Goal: Task Accomplishment & Management: Use online tool/utility

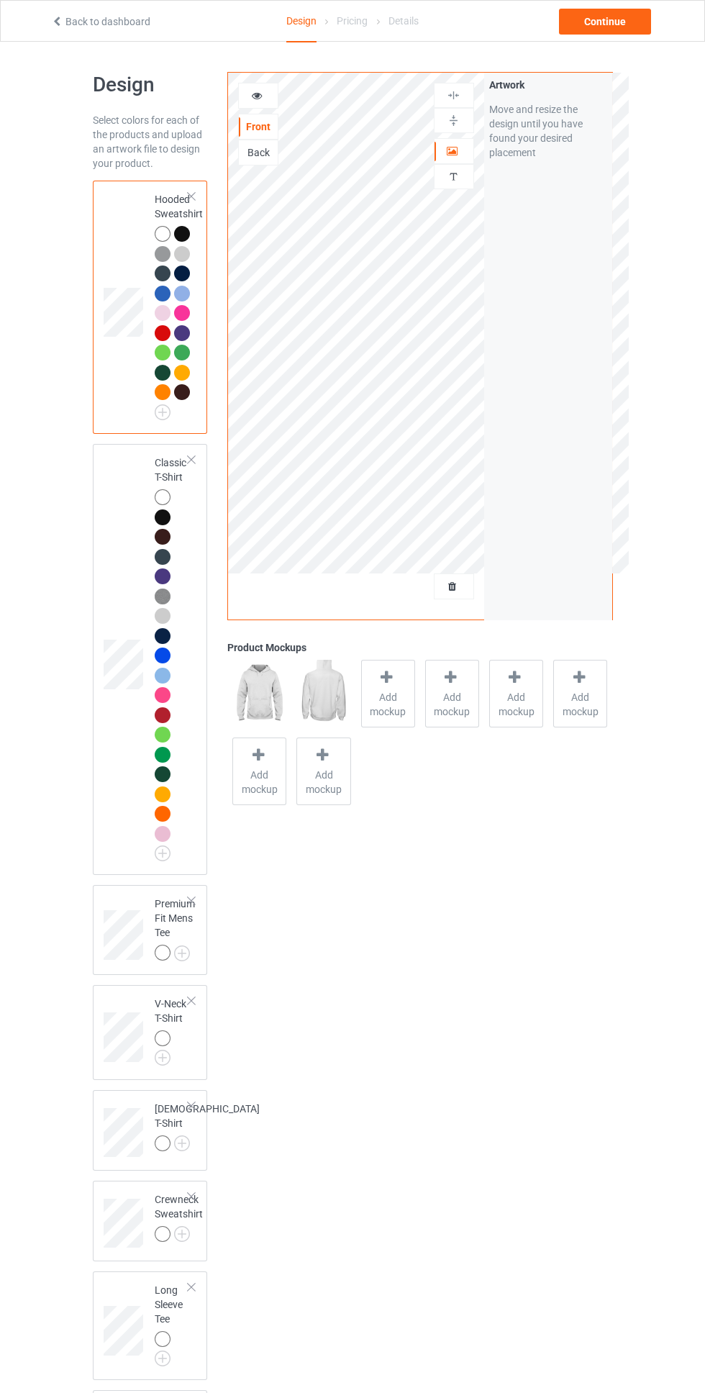
click at [460, 152] on div at bounding box center [454, 151] width 39 height 14
click at [0, 0] on img at bounding box center [0, 0] width 0 height 0
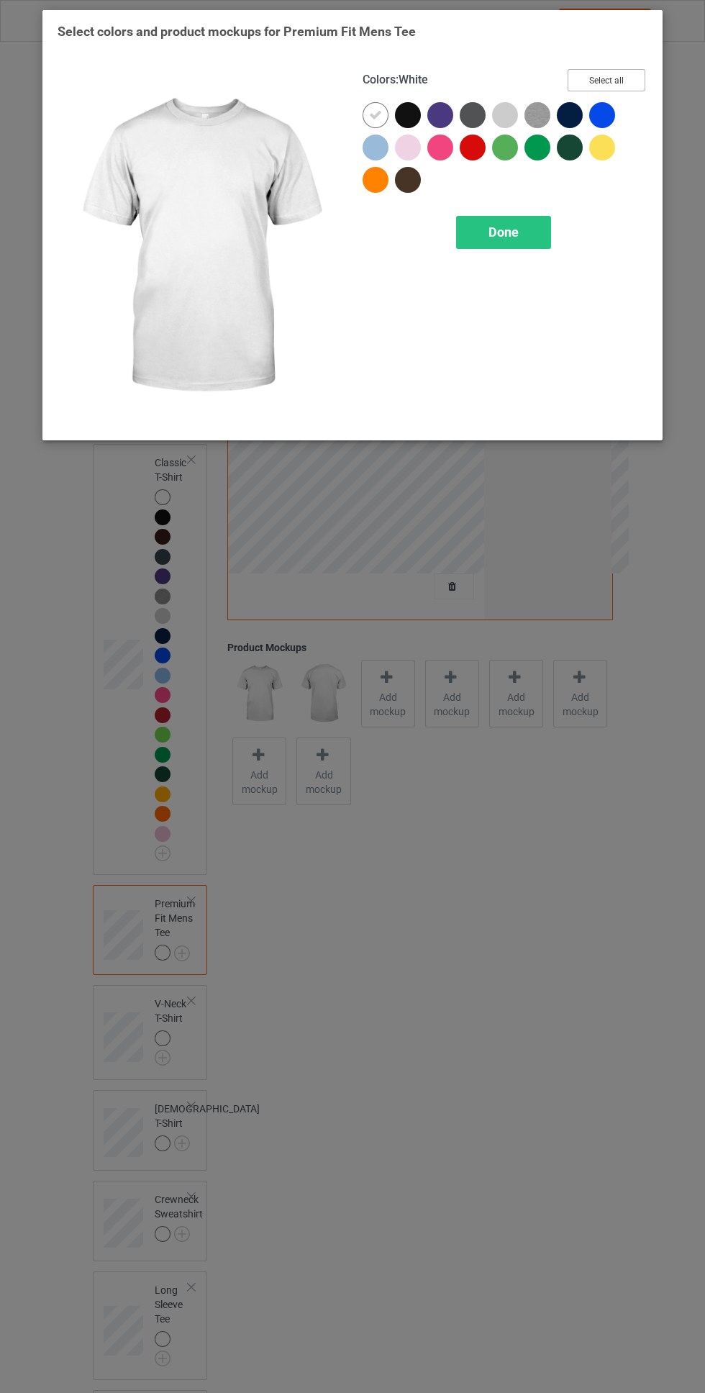
click at [624, 71] on button "Select all" at bounding box center [607, 80] width 78 height 22
click at [528, 224] on div "Done" at bounding box center [503, 232] width 95 height 33
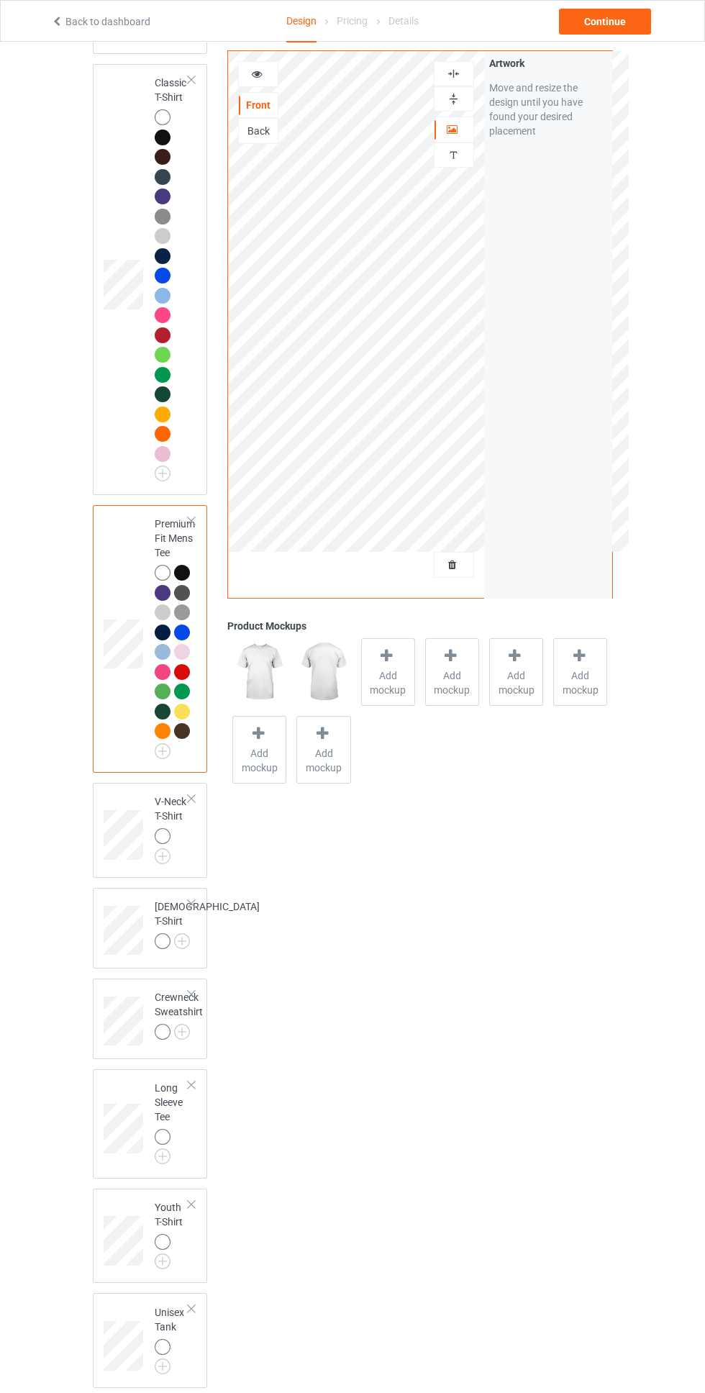
scroll to position [380, 0]
click at [0, 0] on img at bounding box center [0, 0] width 0 height 0
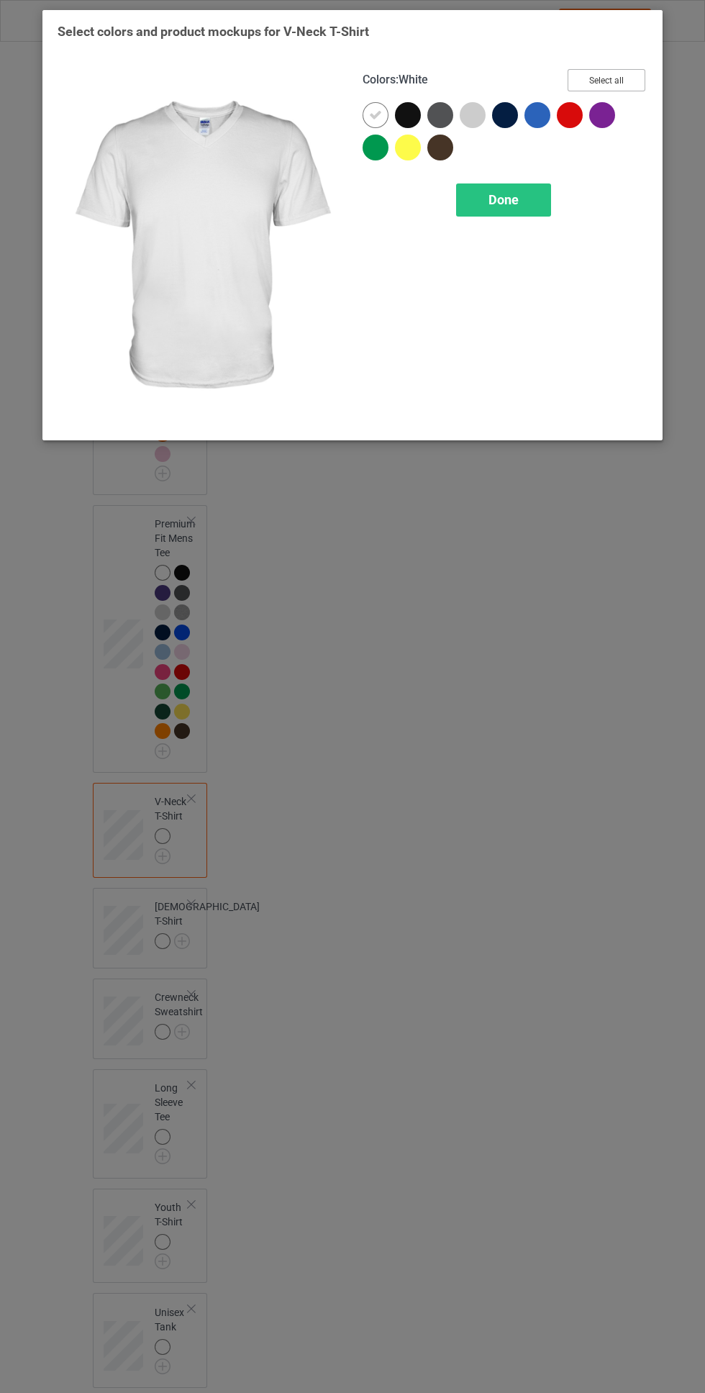
click at [629, 78] on button "Select all" at bounding box center [607, 80] width 78 height 22
click at [505, 198] on span "Done" at bounding box center [504, 199] width 30 height 15
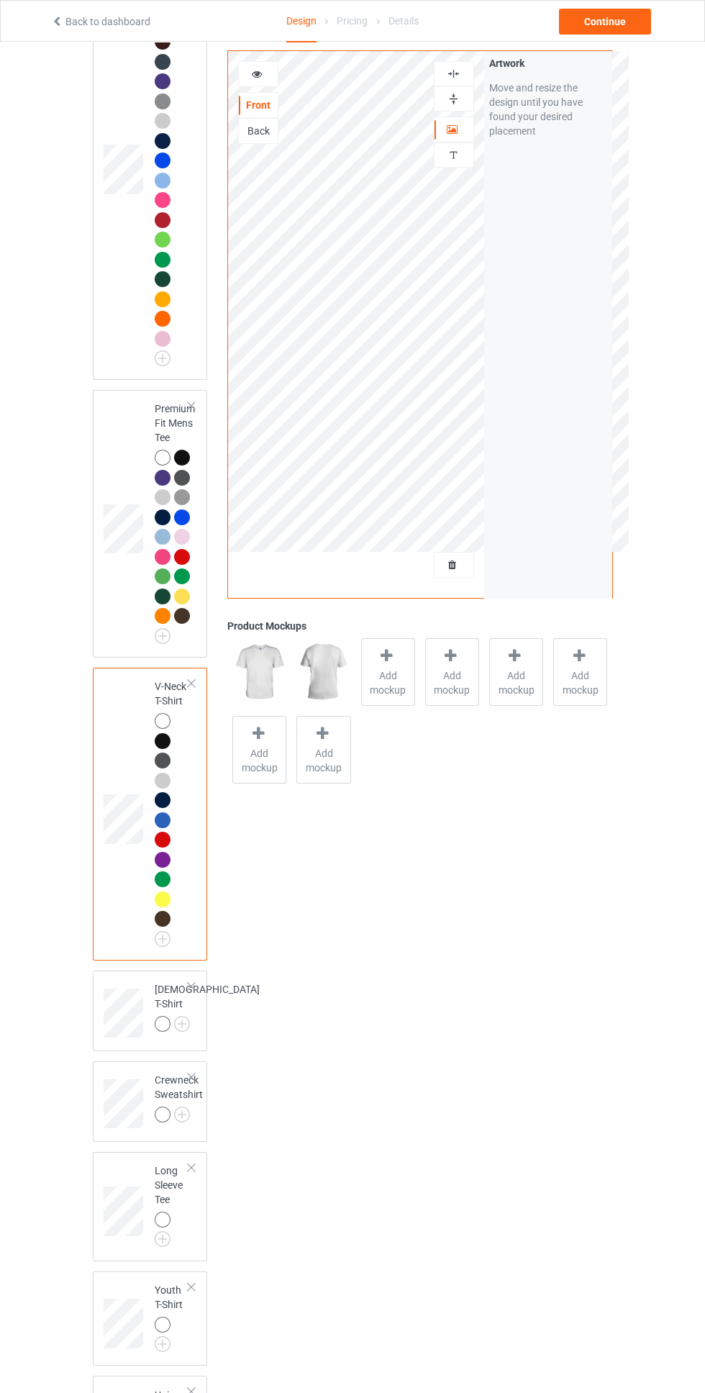
scroll to position [578, 0]
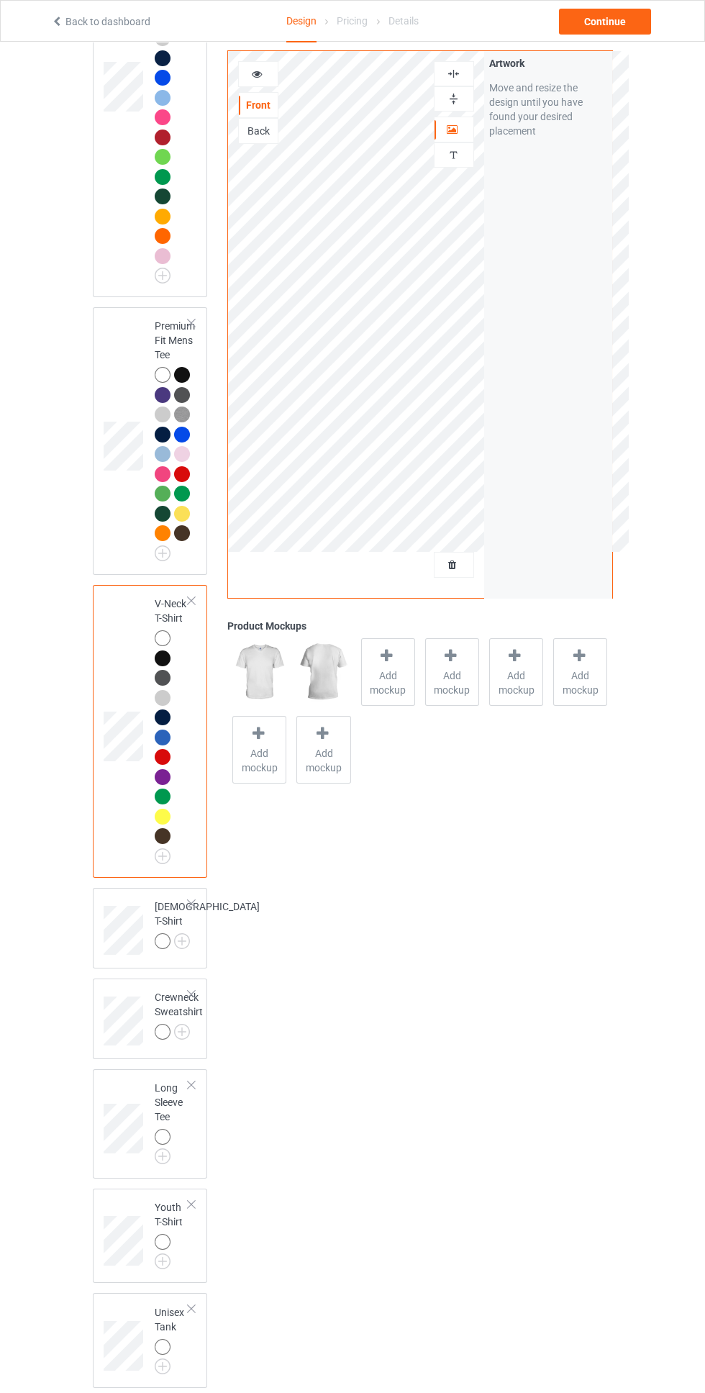
click at [0, 0] on img at bounding box center [0, 0] width 0 height 0
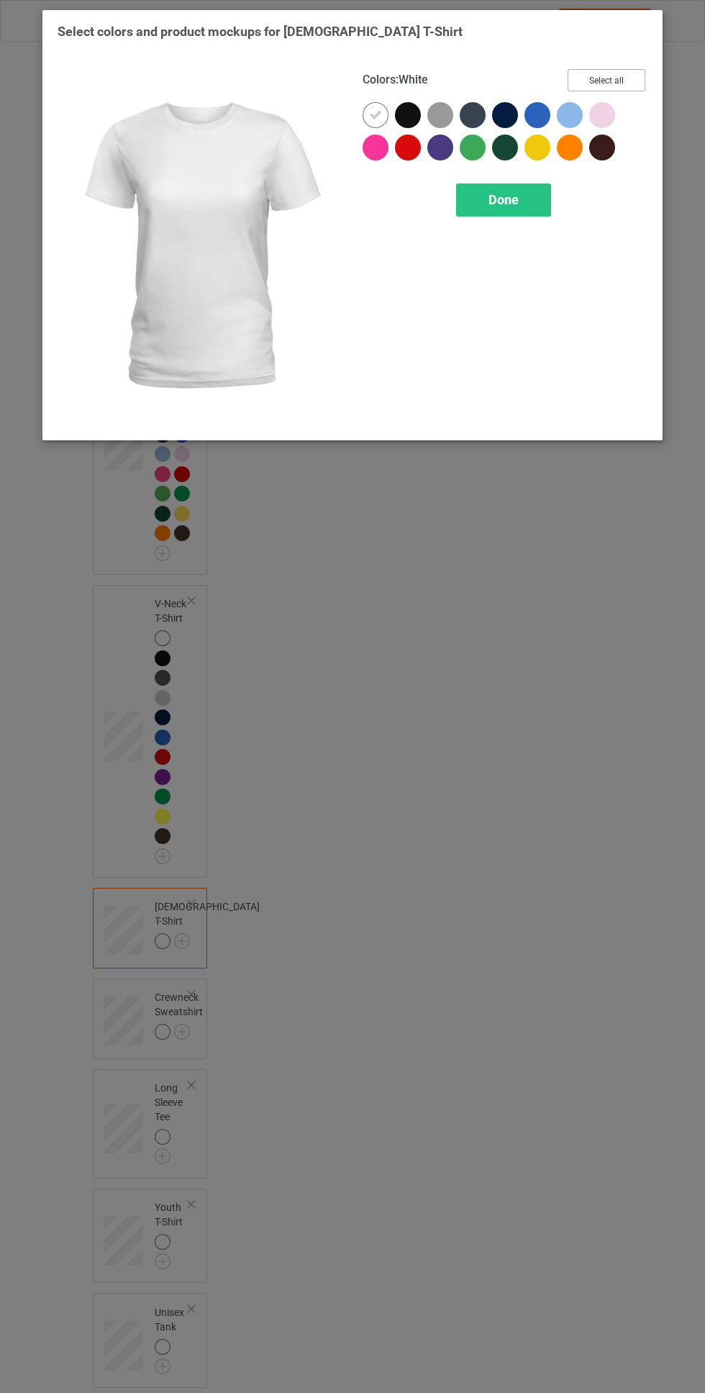
click at [631, 69] on button "Select all" at bounding box center [607, 80] width 78 height 22
click at [504, 199] on span "Done" at bounding box center [504, 199] width 30 height 15
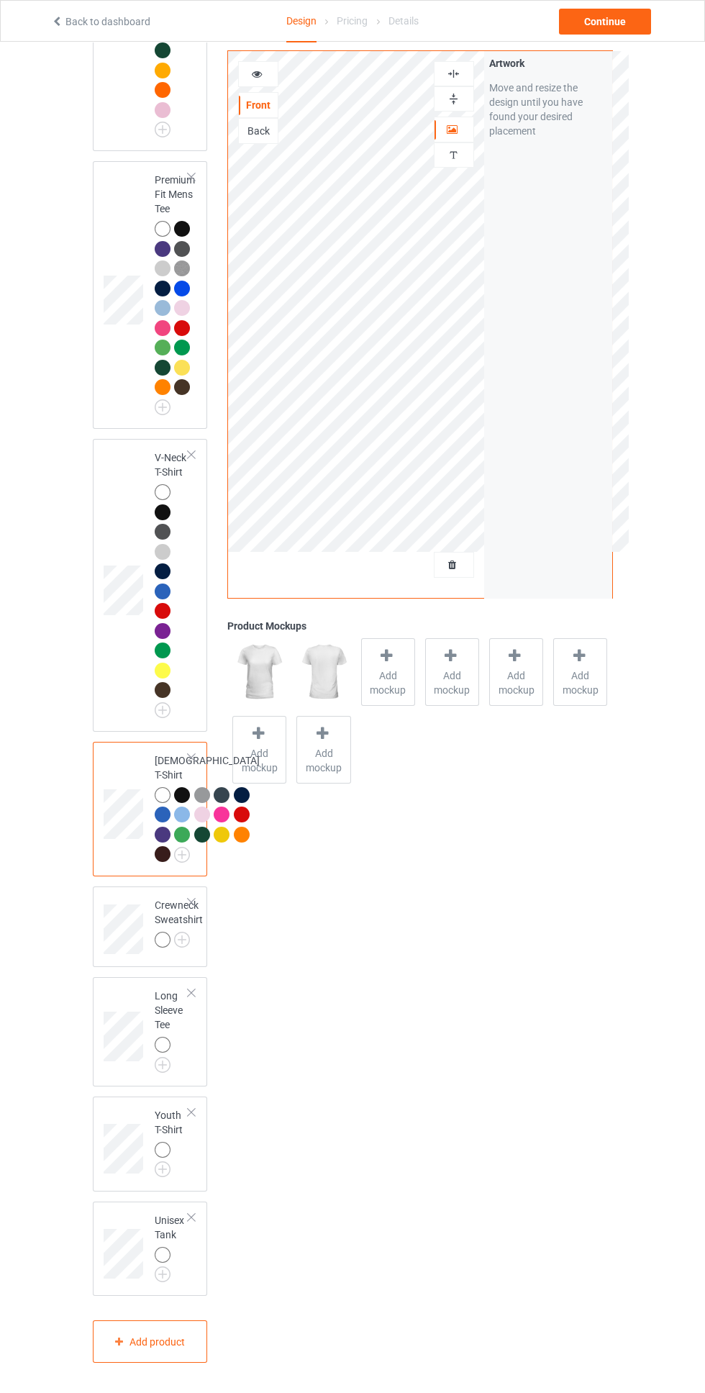
scroll to position [875, 0]
click at [0, 0] on img at bounding box center [0, 0] width 0 height 0
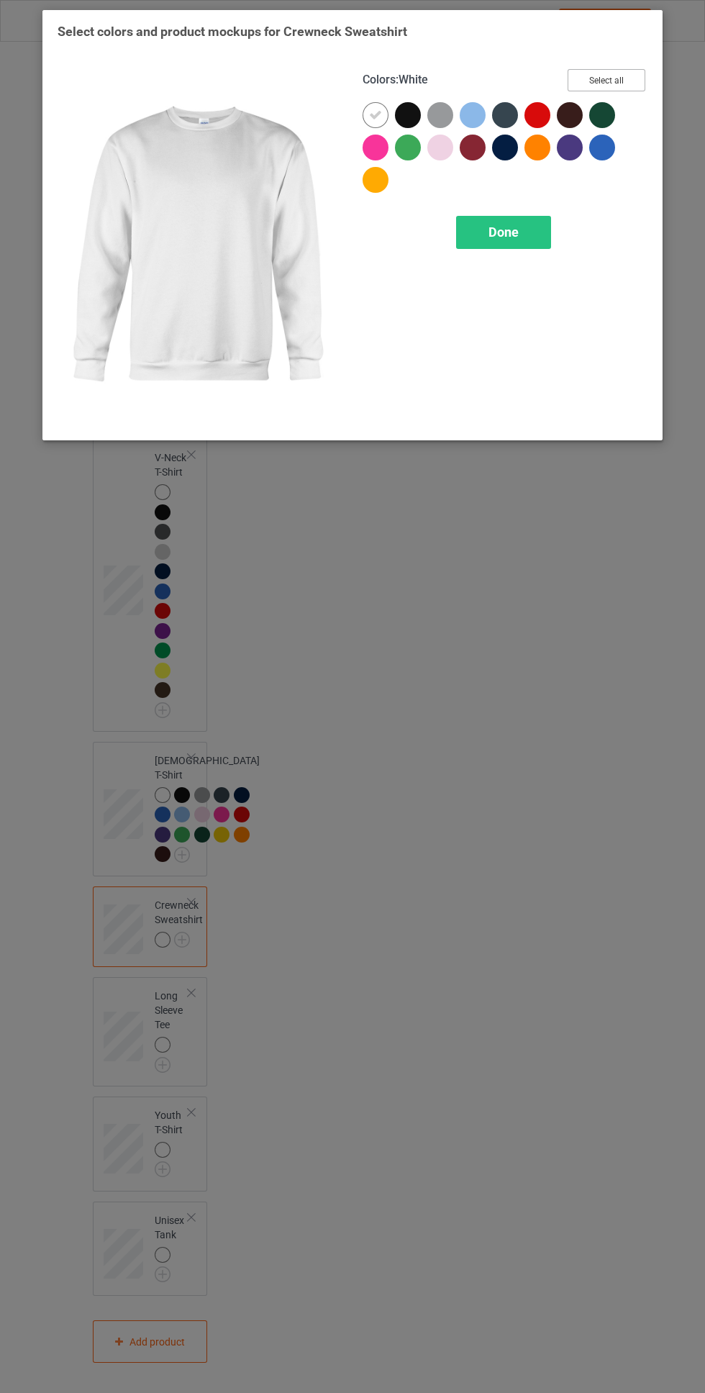
click at [633, 76] on button "Select all" at bounding box center [607, 80] width 78 height 22
click at [521, 234] on div "Done" at bounding box center [503, 232] width 95 height 33
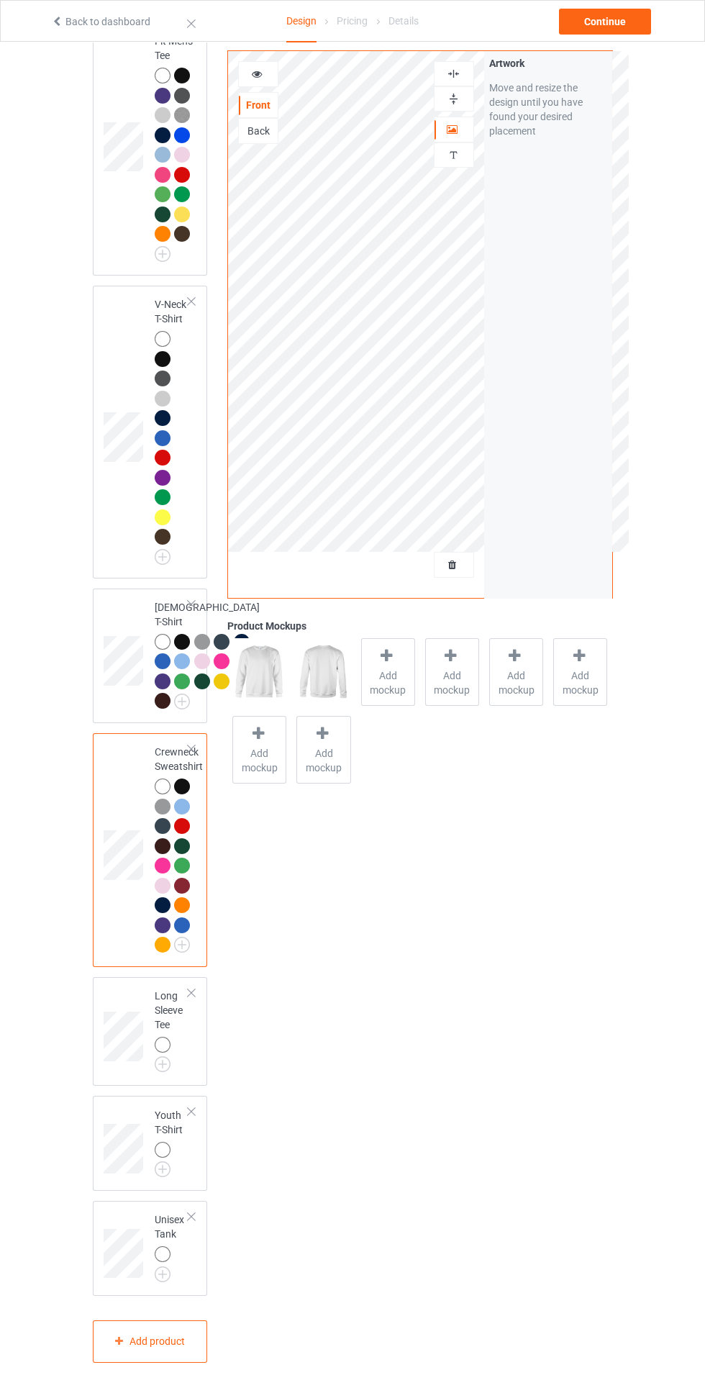
scroll to position [1029, 0]
click at [0, 0] on img at bounding box center [0, 0] width 0 height 0
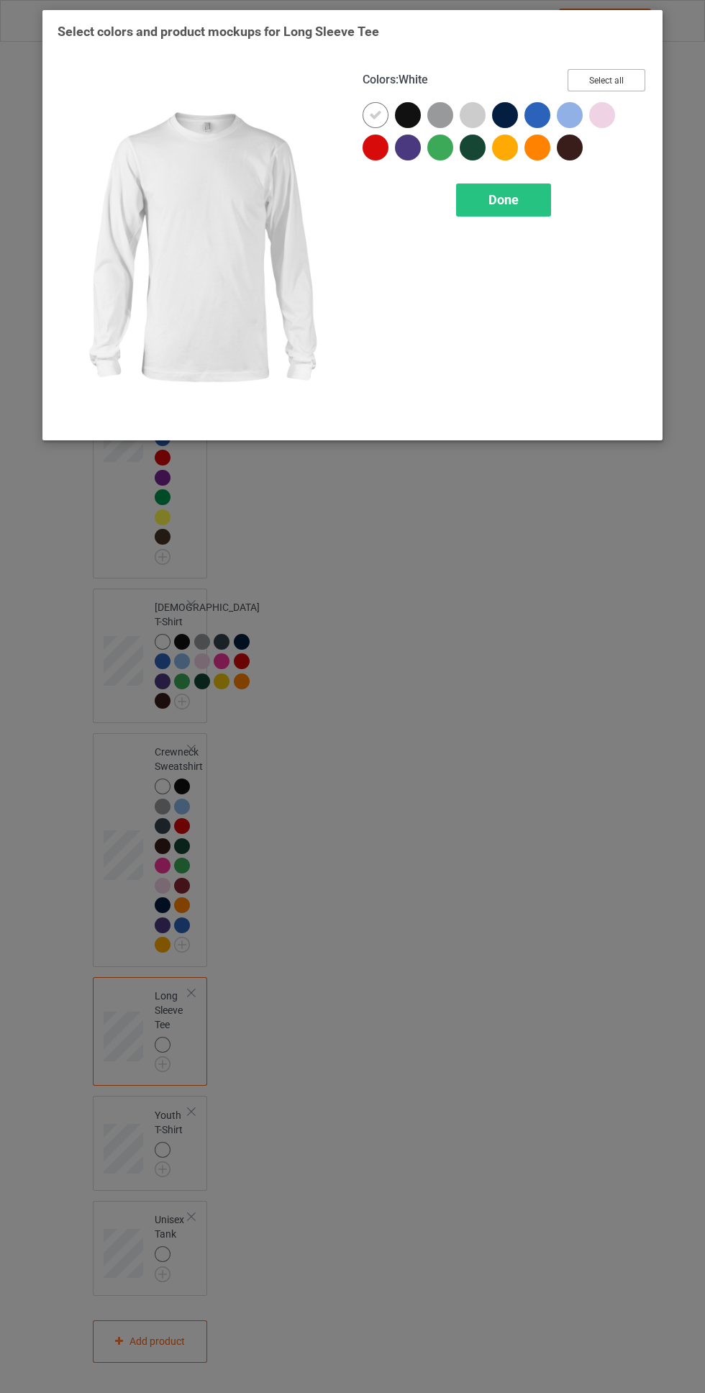
click at [631, 86] on button "Select all" at bounding box center [607, 80] width 78 height 22
click at [525, 207] on div "Done" at bounding box center [503, 200] width 95 height 33
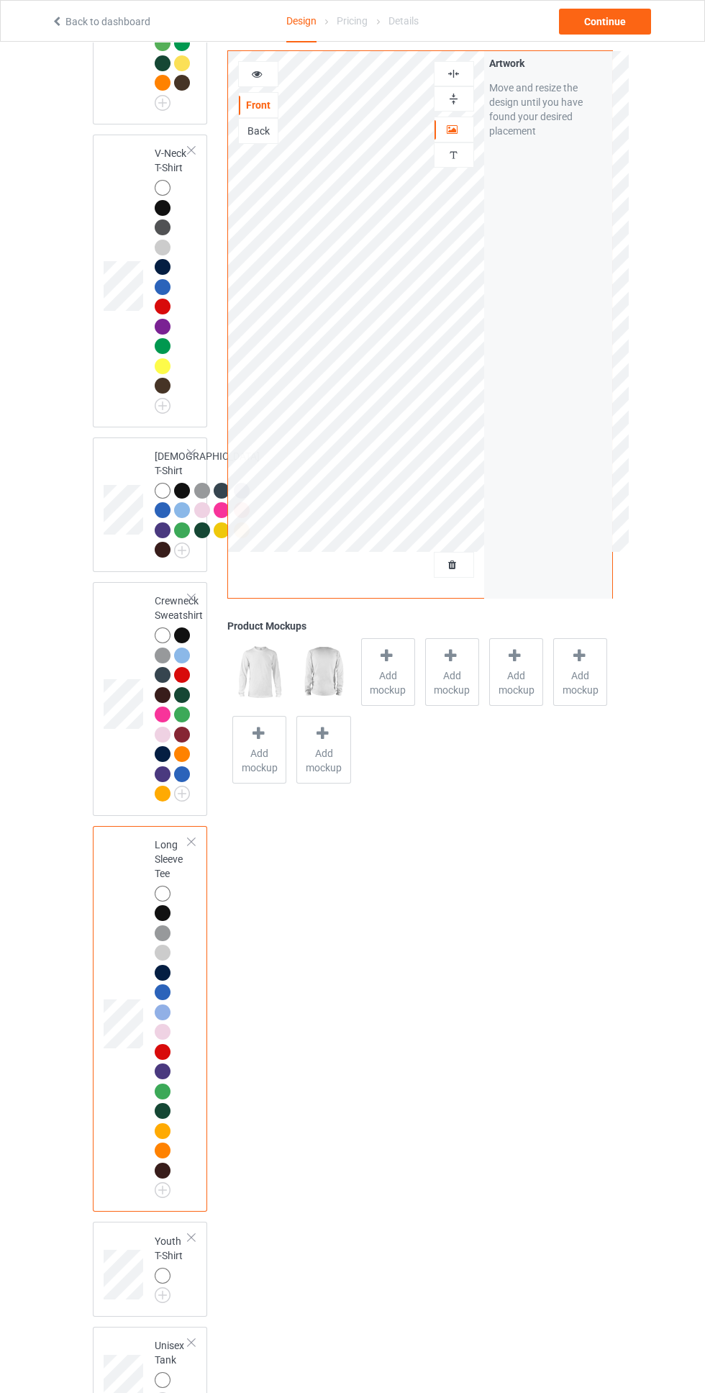
scroll to position [1306, 0]
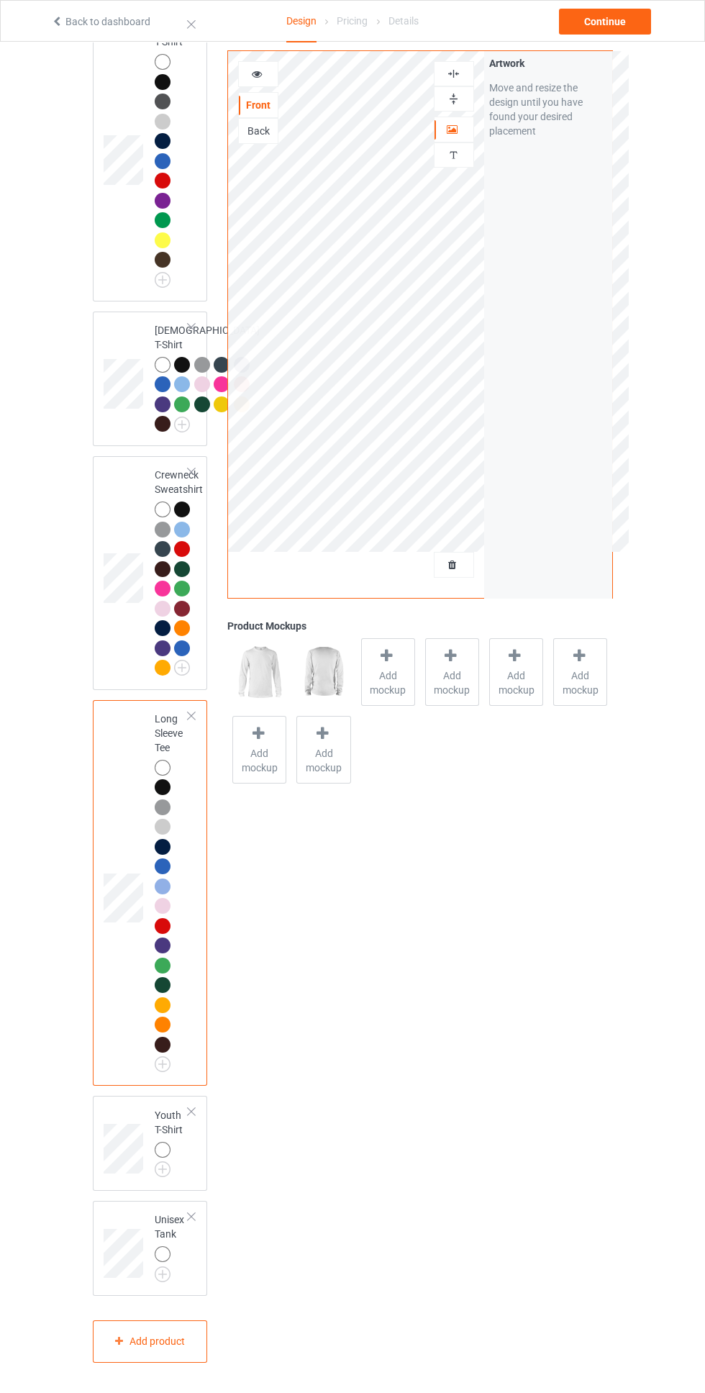
click at [0, 0] on img at bounding box center [0, 0] width 0 height 0
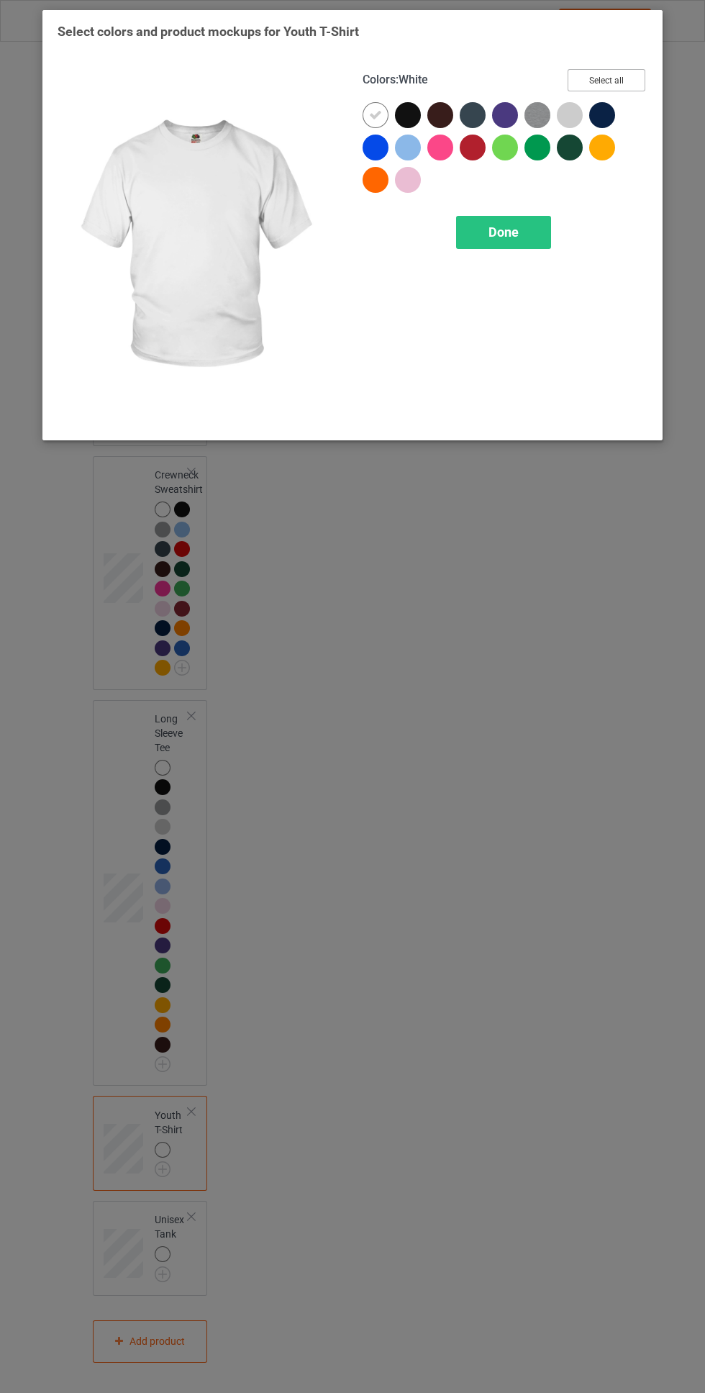
click at [626, 72] on button "Select all" at bounding box center [607, 80] width 78 height 22
click at [515, 227] on span "Done" at bounding box center [504, 232] width 30 height 15
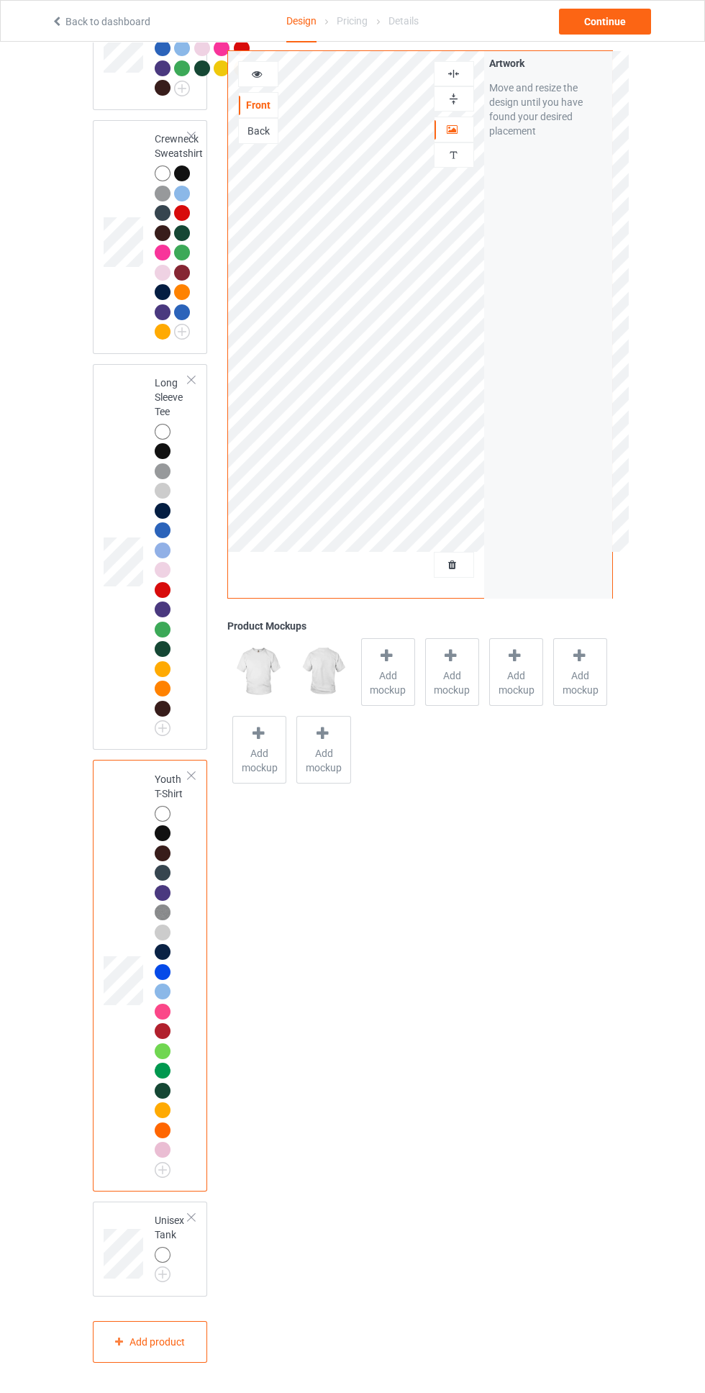
scroll to position [1643, 0]
click at [0, 0] on img at bounding box center [0, 0] width 0 height 0
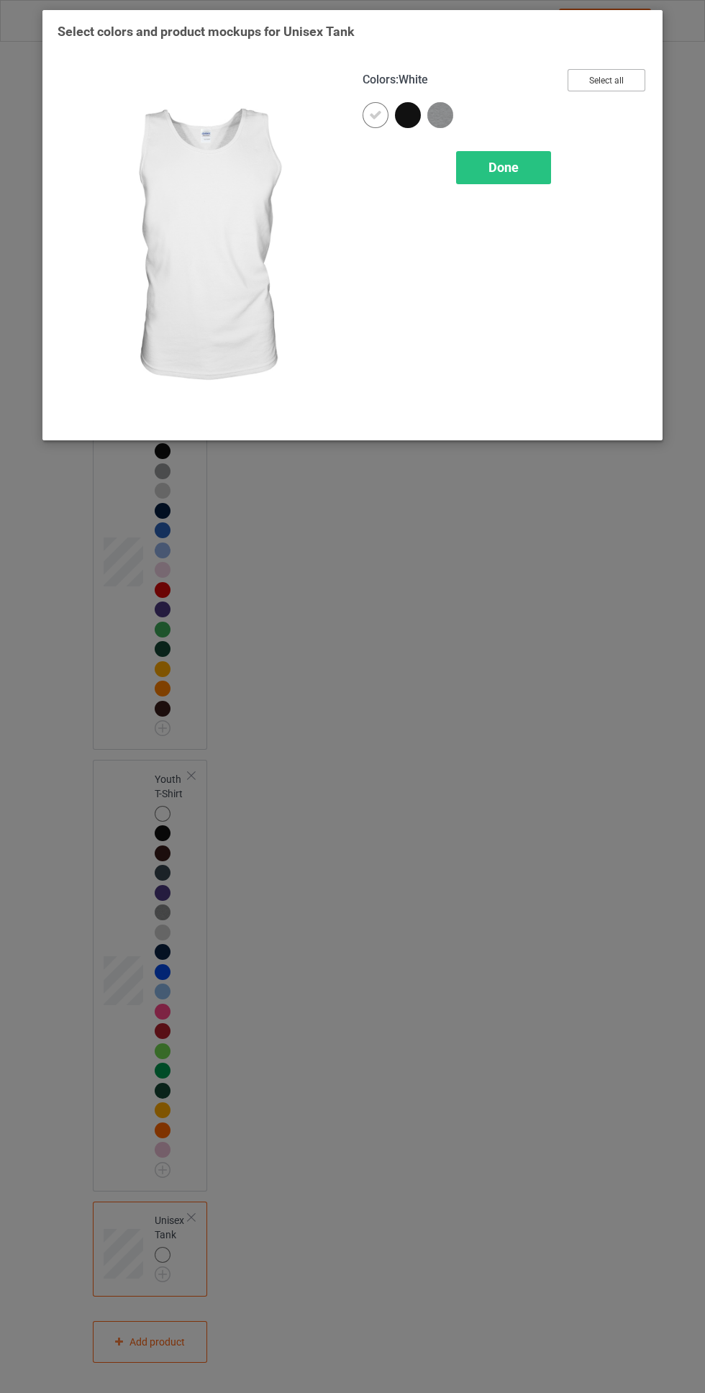
click at [629, 78] on button "Select all" at bounding box center [607, 80] width 78 height 22
click at [502, 175] on div "Done" at bounding box center [503, 167] width 95 height 33
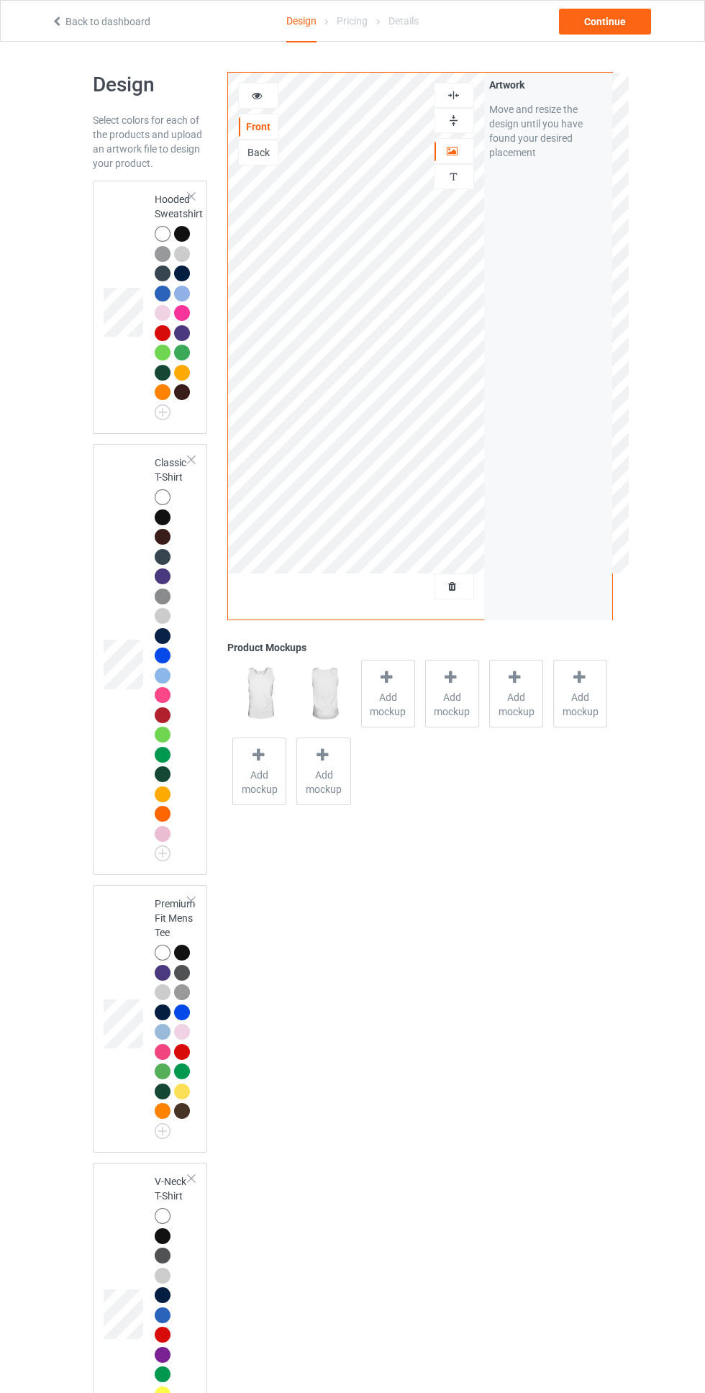
click at [158, 501] on div at bounding box center [163, 497] width 16 height 16
click at [388, 697] on span "Add mockup" at bounding box center [388, 704] width 53 height 29
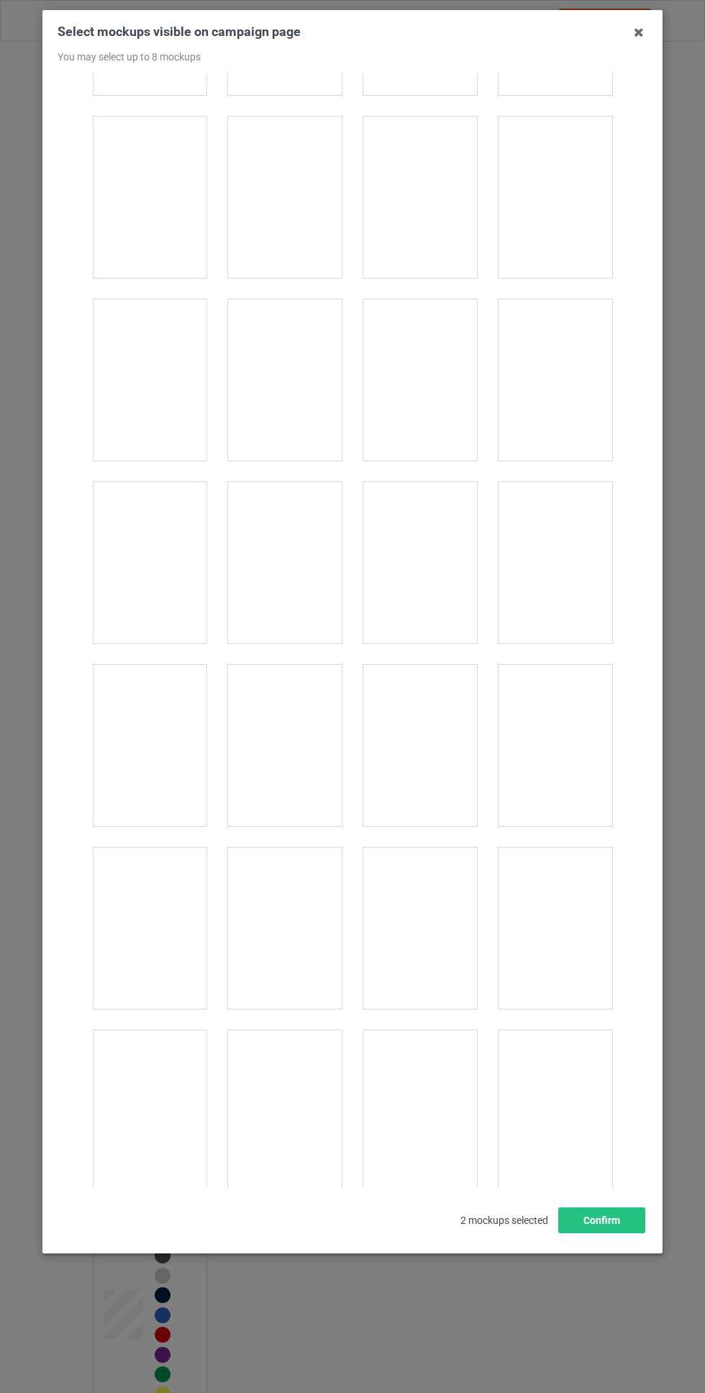
scroll to position [6552, 0]
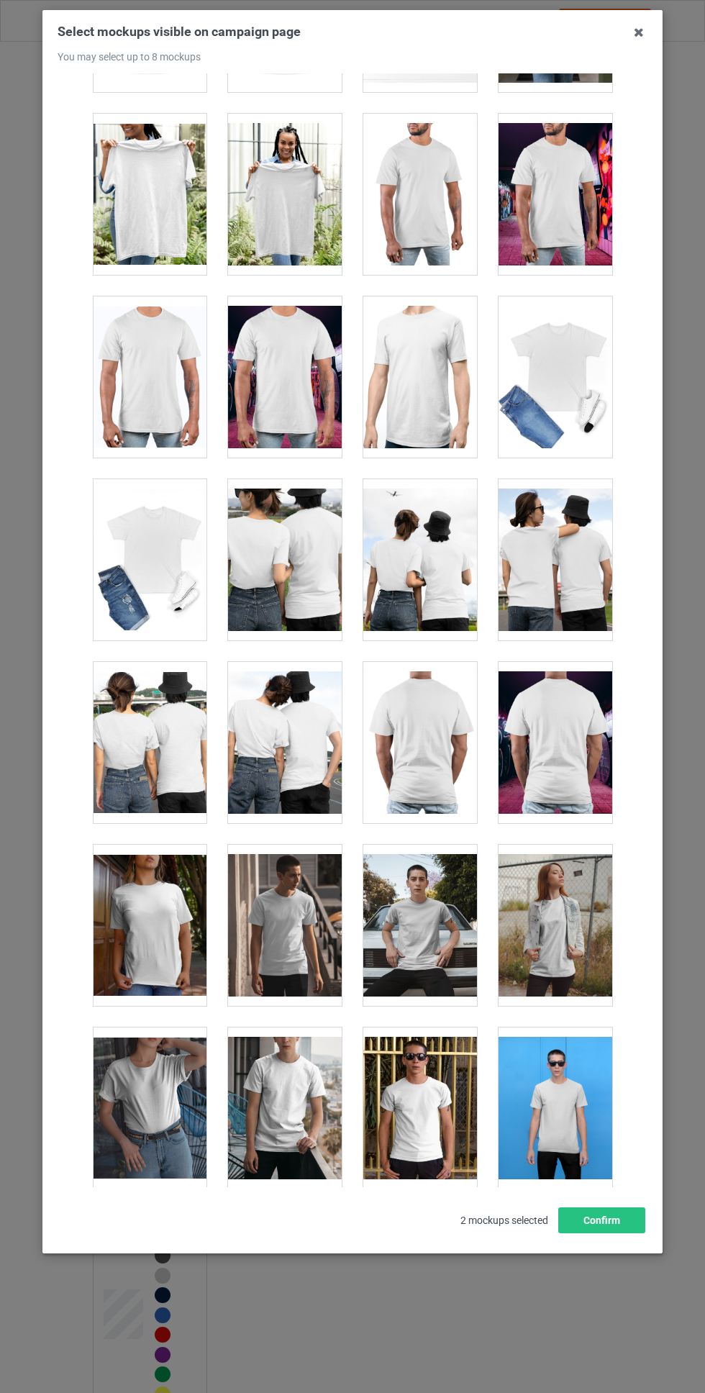
click at [155, 941] on div at bounding box center [150, 925] width 114 height 161
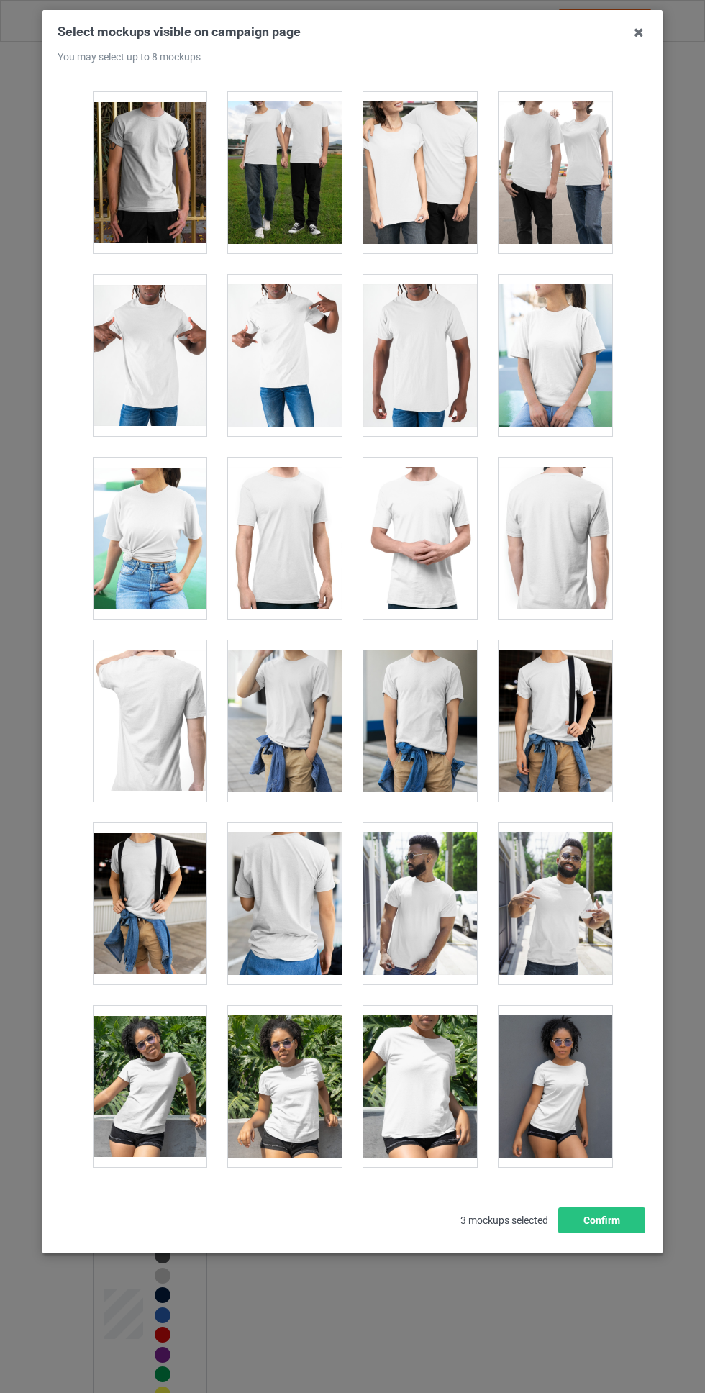
scroll to position [7680, 0]
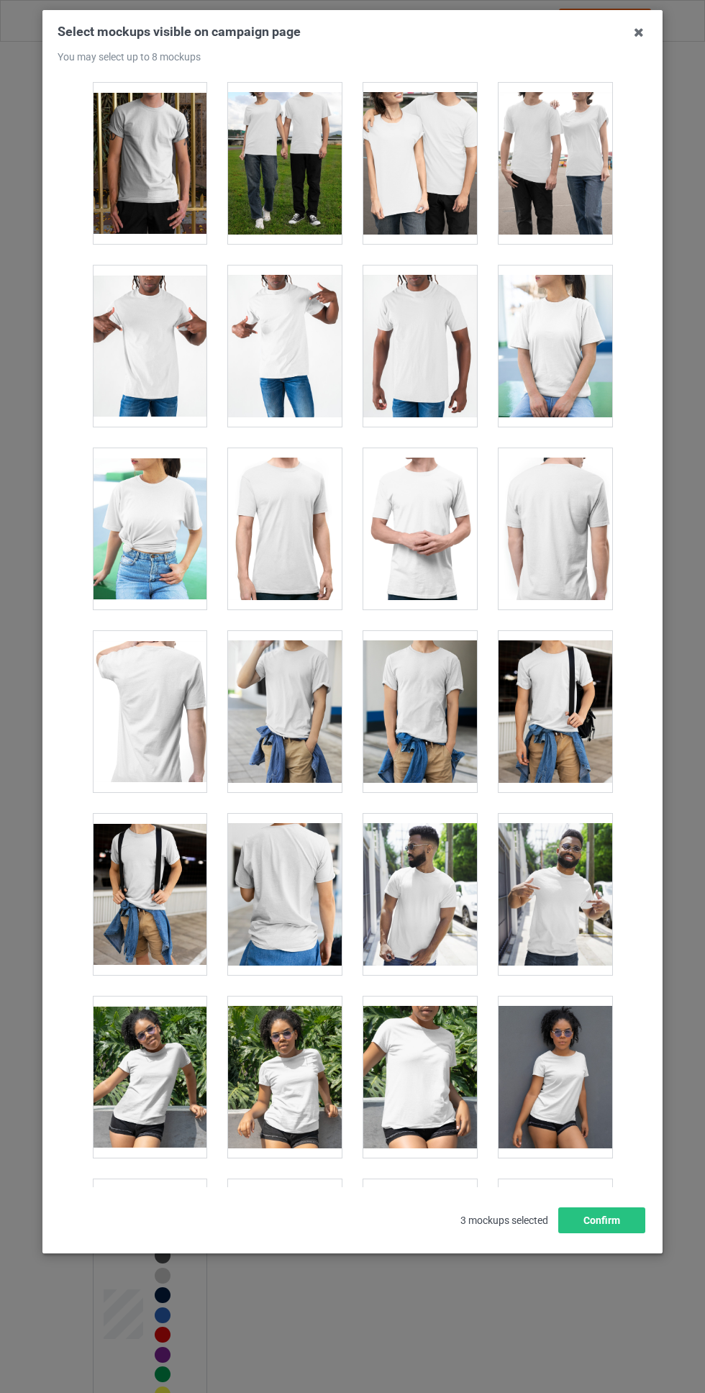
click at [179, 315] on div at bounding box center [150, 346] width 114 height 161
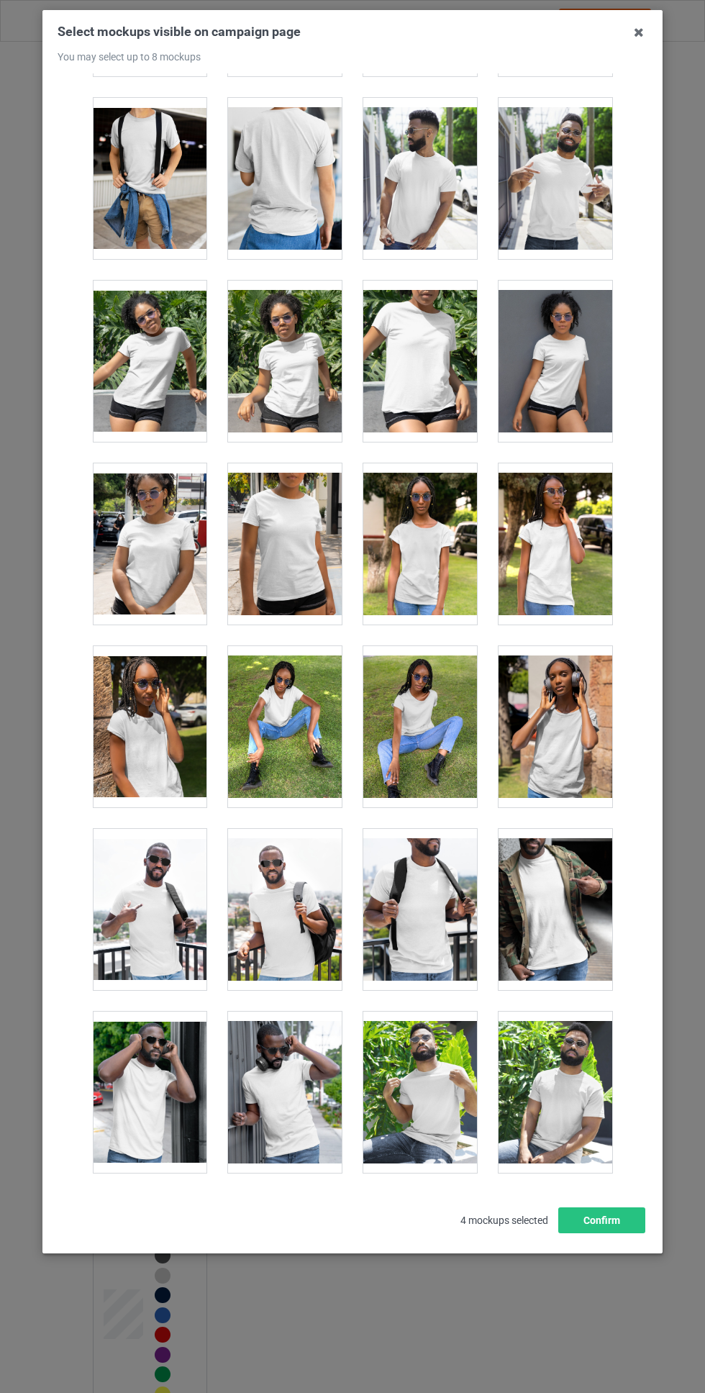
scroll to position [8416, 0]
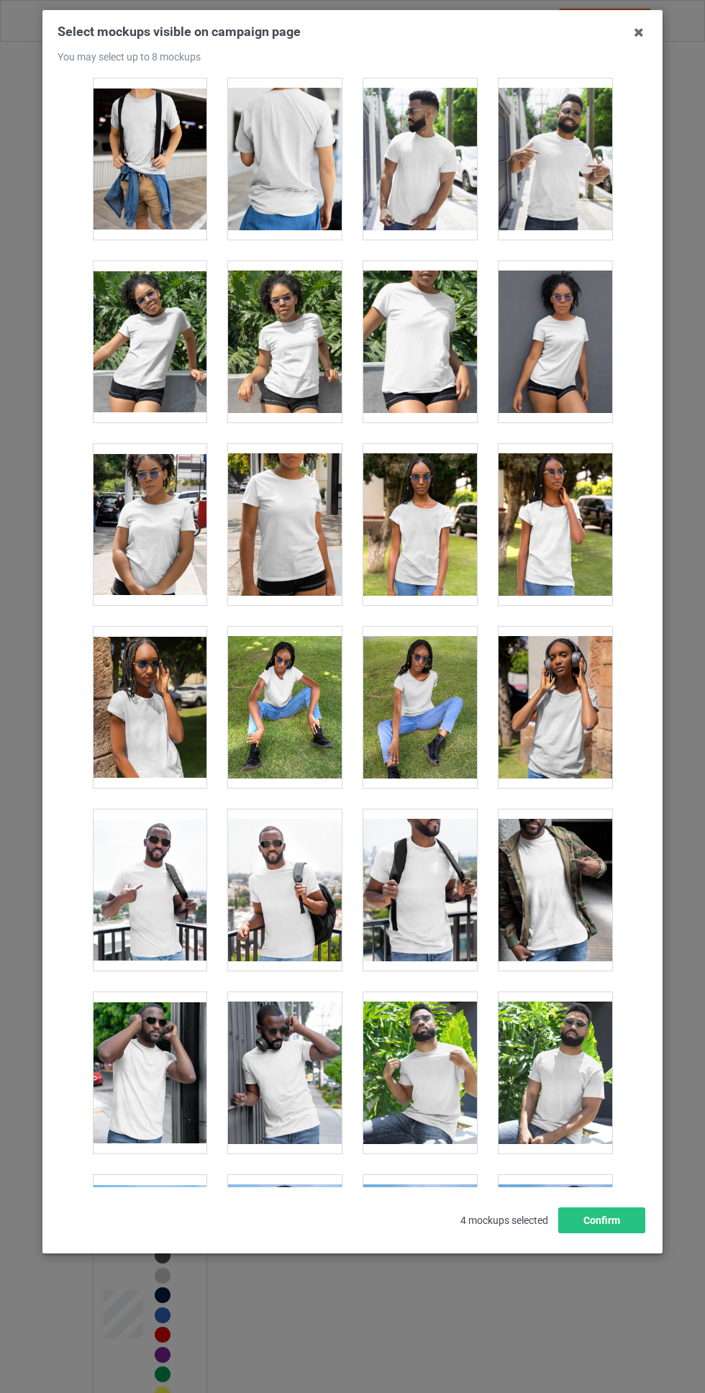
click at [171, 535] on div at bounding box center [150, 524] width 114 height 161
click at [631, 1234] on button "Confirm" at bounding box center [602, 1221] width 87 height 26
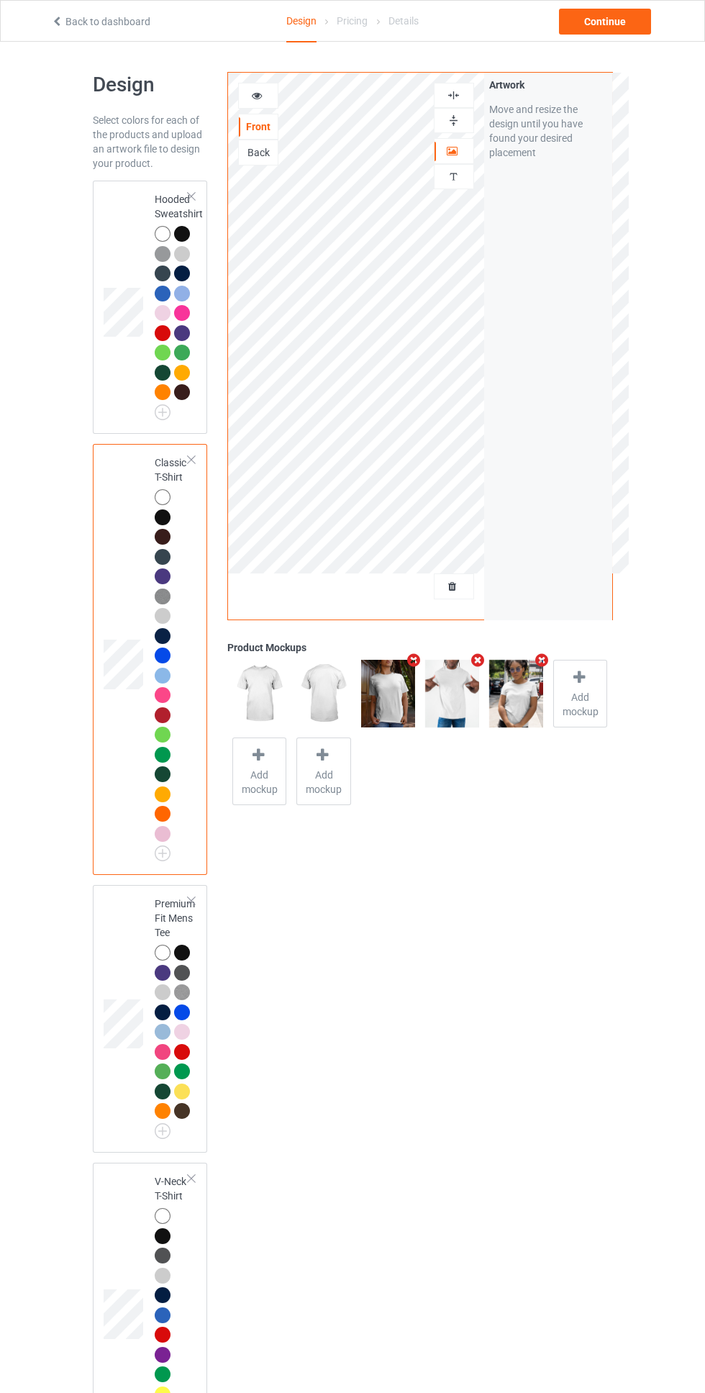
click at [453, 95] on img at bounding box center [454, 96] width 14 height 14
click at [630, 12] on div "Continue" at bounding box center [605, 22] width 92 height 26
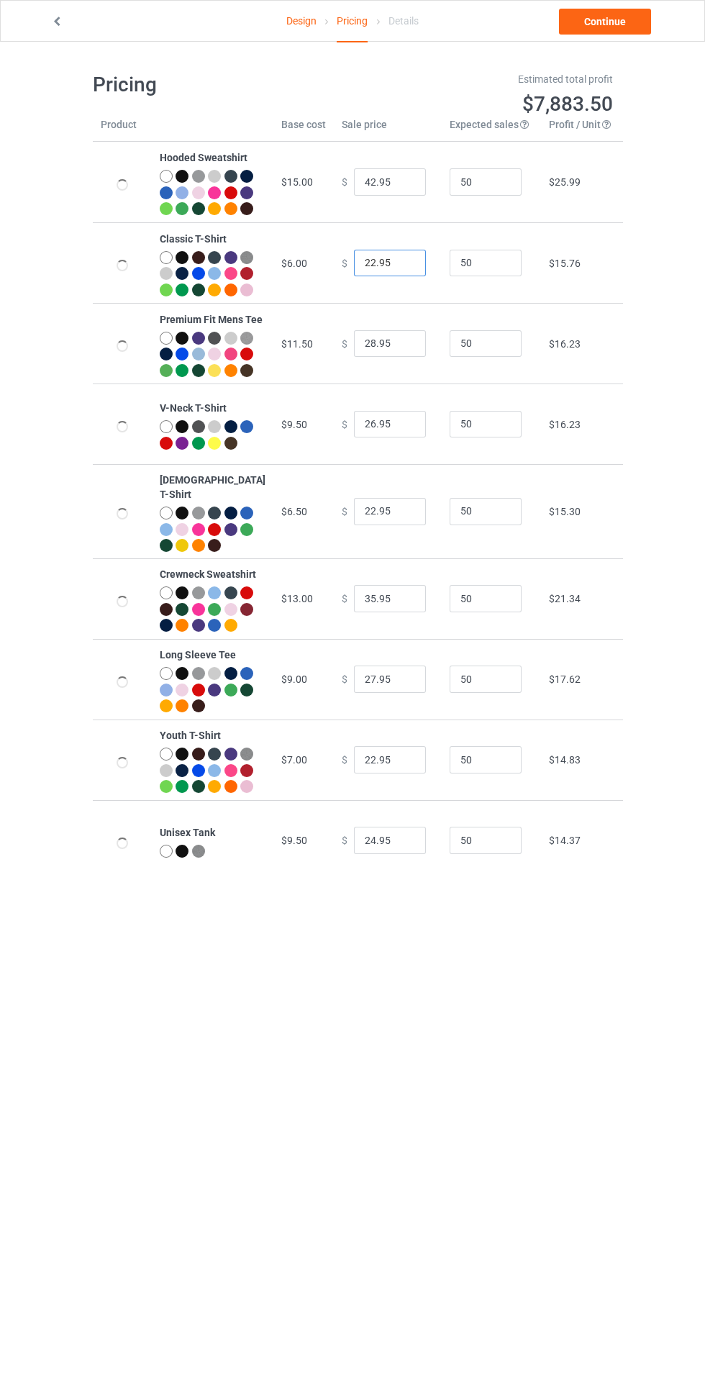
click at [362, 277] on input "22.95" at bounding box center [390, 263] width 72 height 27
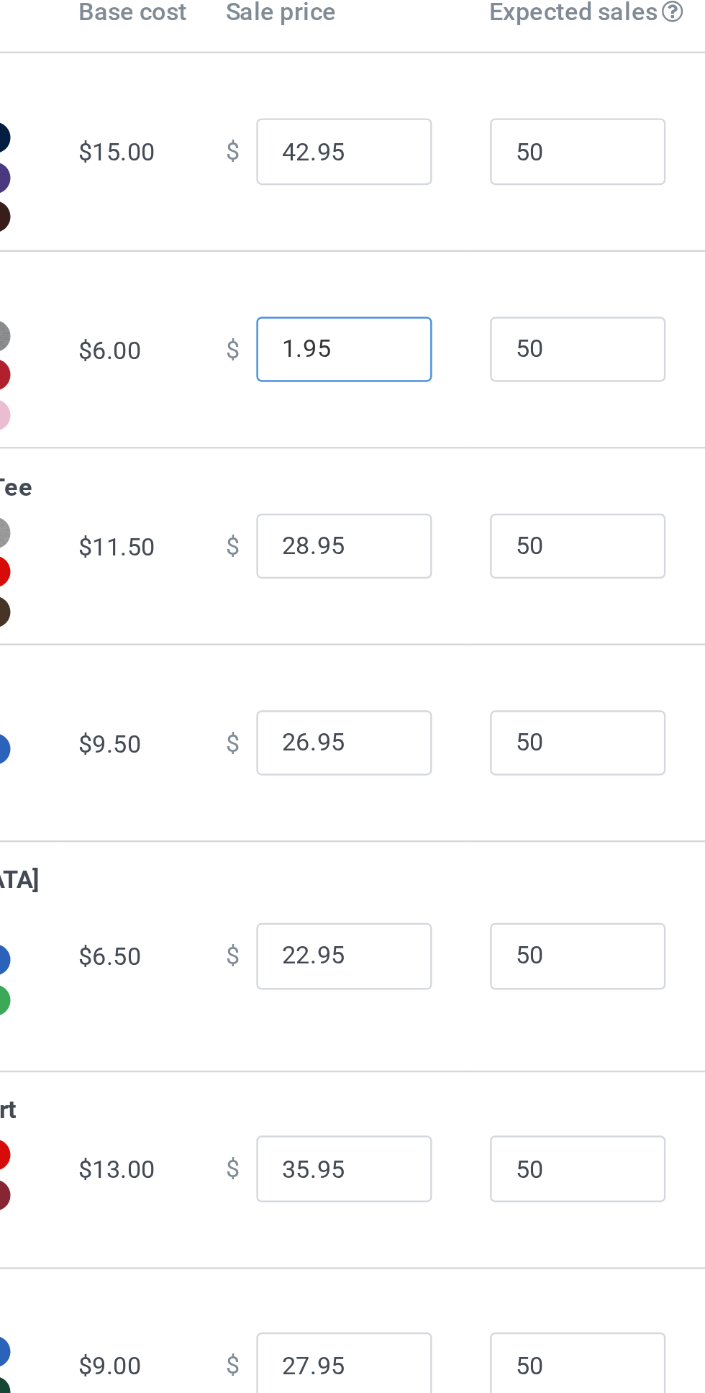
type input "19.95"
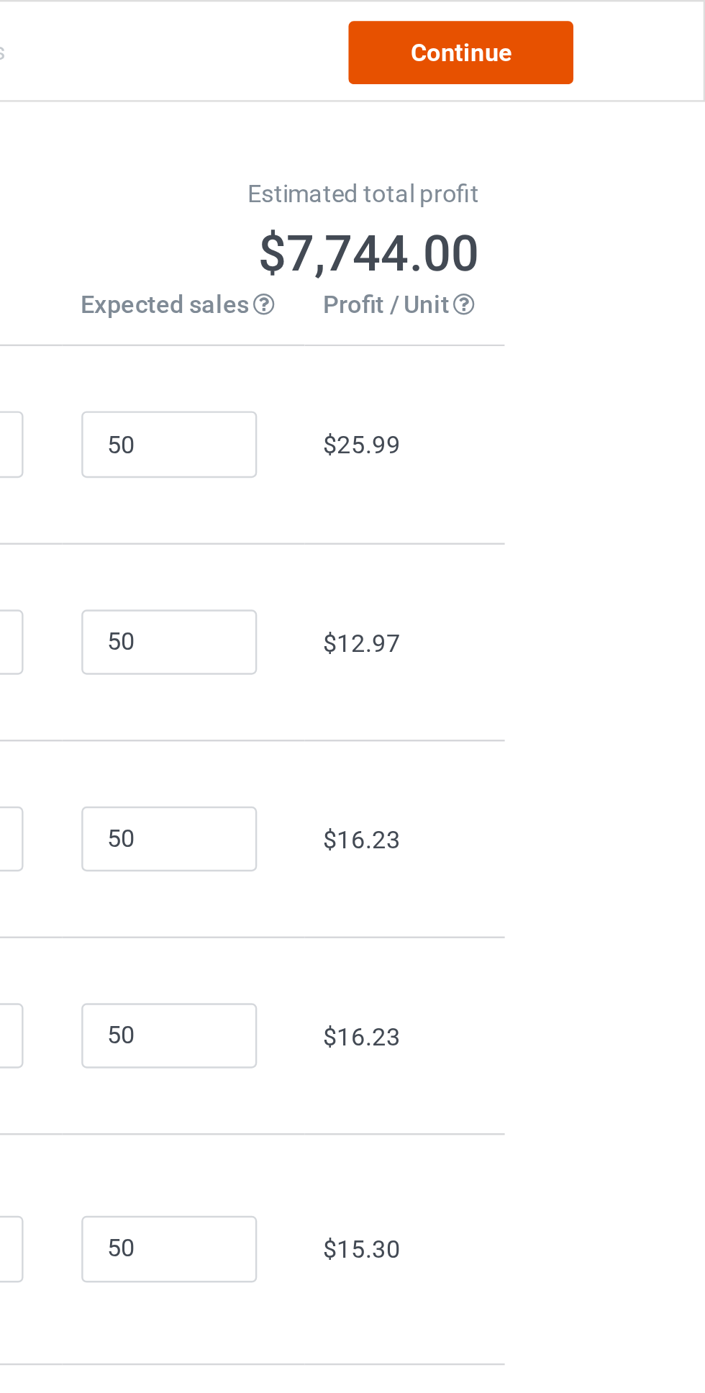
click at [616, 27] on link "Continue" at bounding box center [605, 22] width 92 height 26
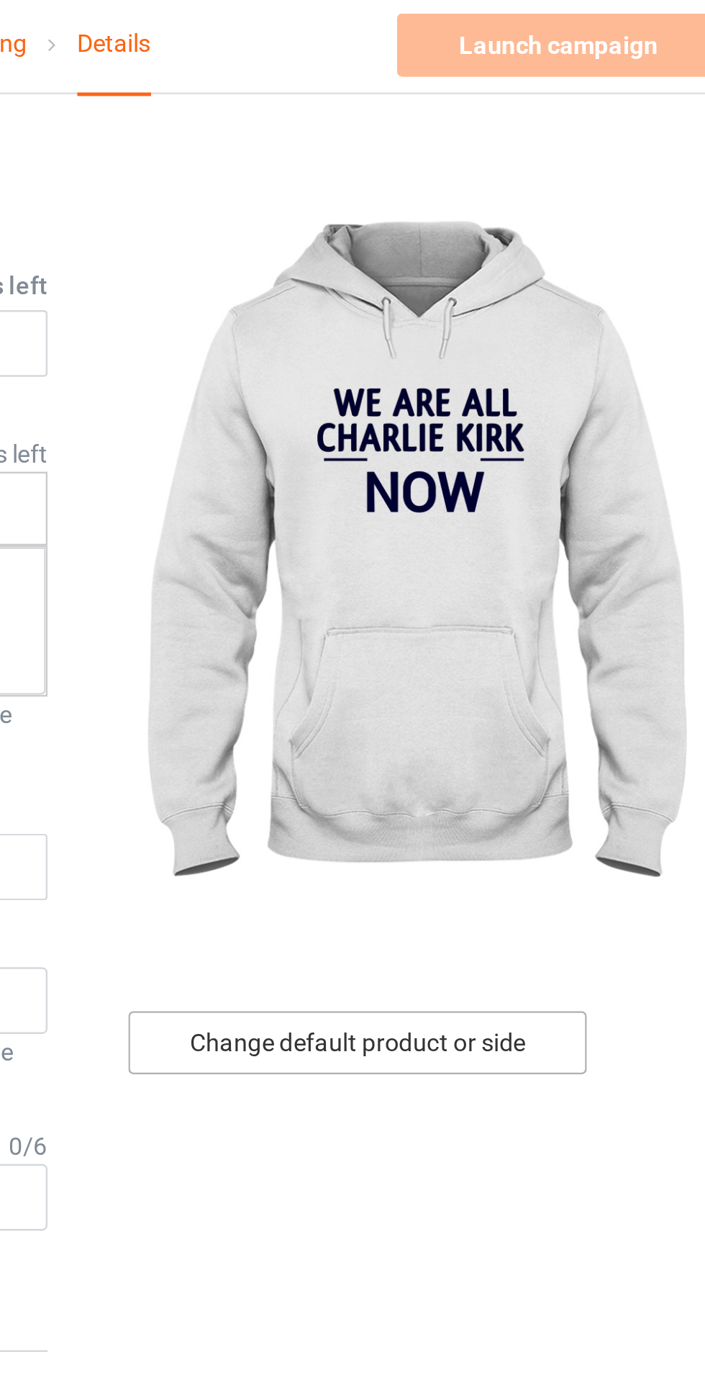
click at [525, 434] on div "Change default product or side" at bounding box center [504, 430] width 188 height 26
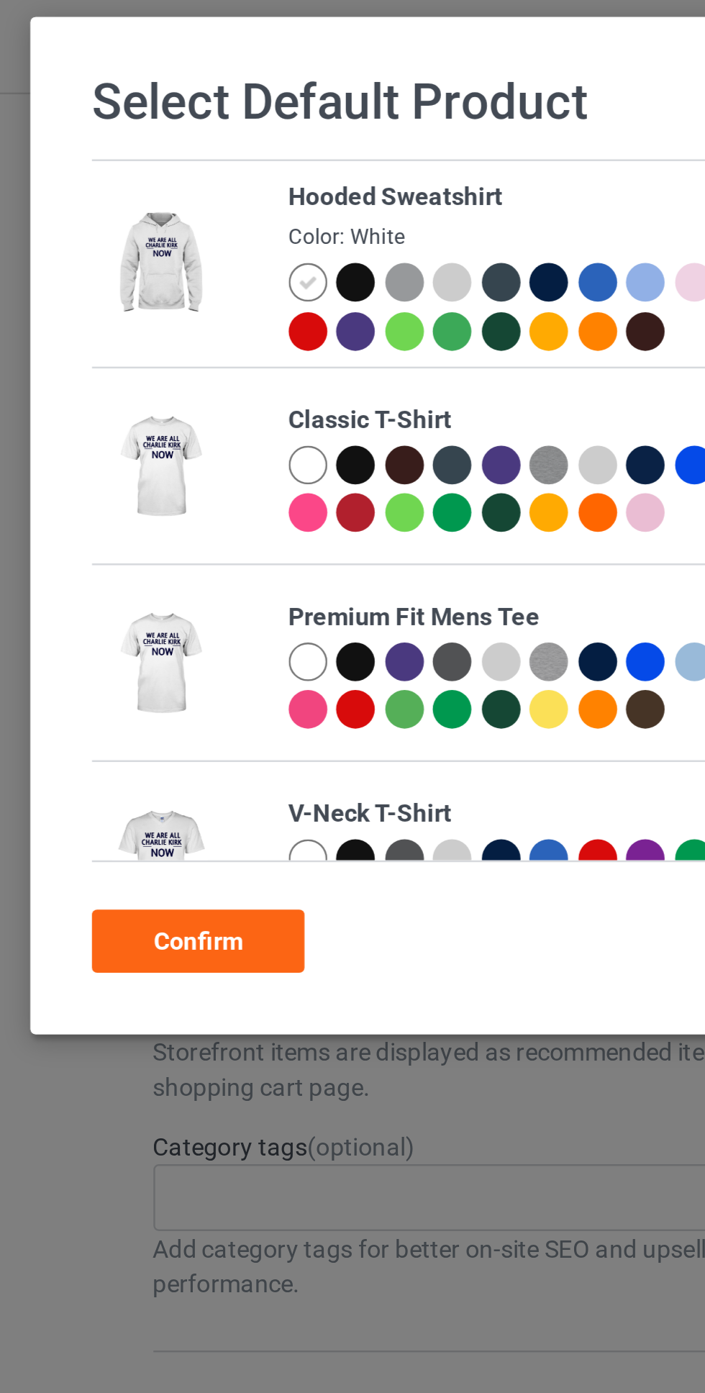
click at [158, 197] on div at bounding box center [156, 194] width 16 height 16
